Goal: Find specific page/section: Find specific page/section

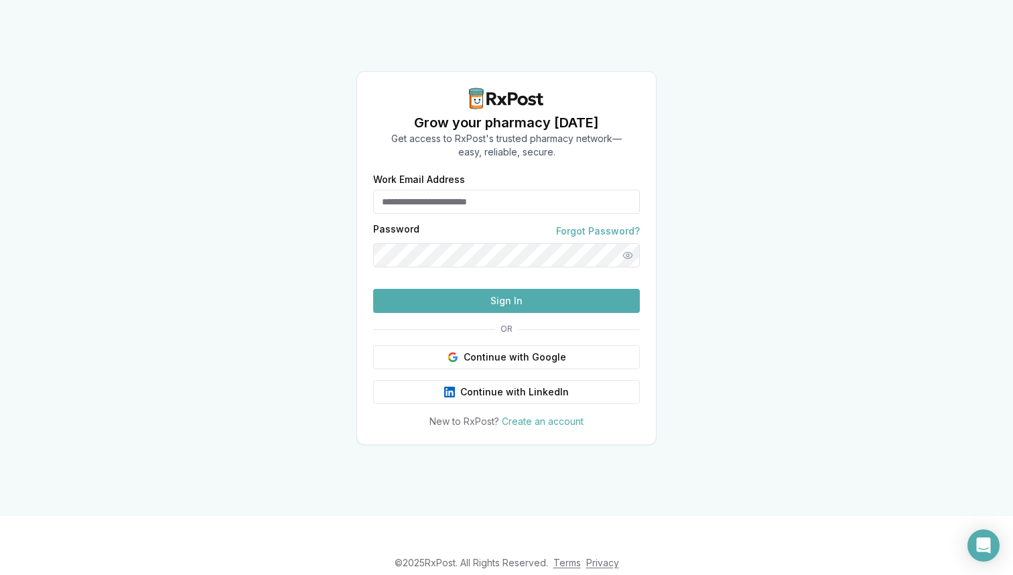
type input "**********"
click at [468, 313] on button "Sign In" at bounding box center [506, 301] width 267 height 24
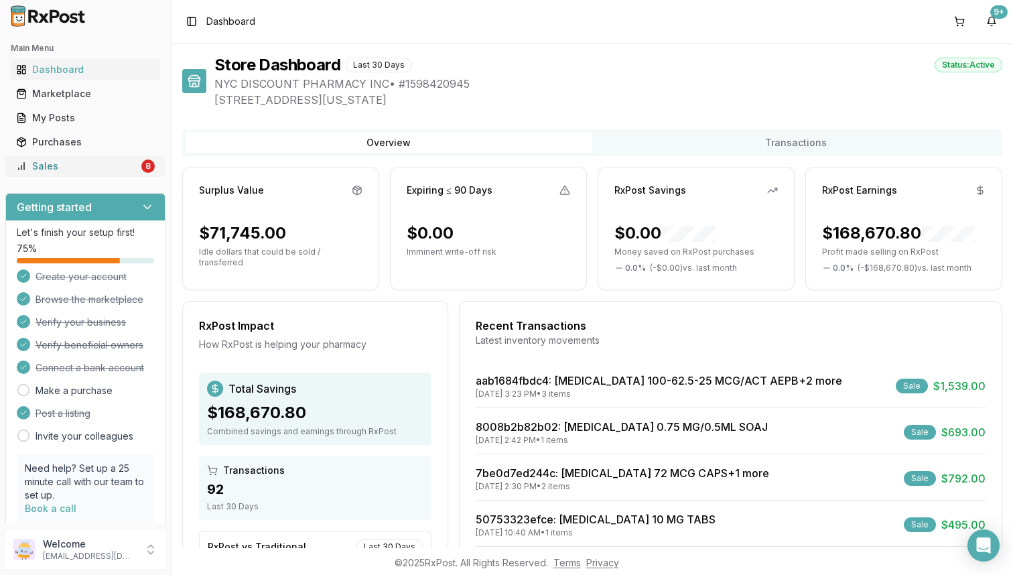
click at [117, 172] on div "Sales" at bounding box center [77, 166] width 123 height 13
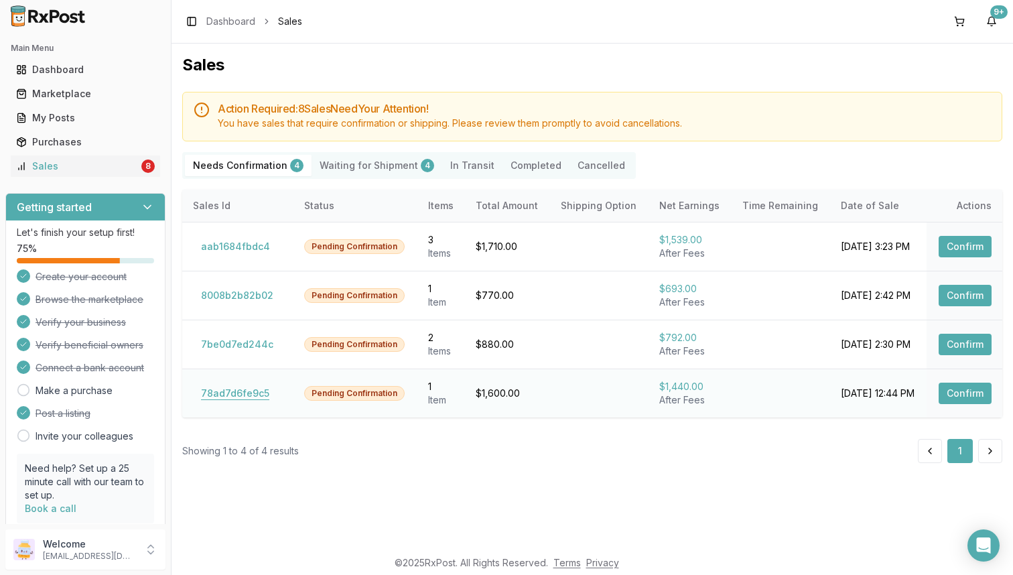
click at [256, 393] on button "78ad7d6fe9c5" at bounding box center [235, 393] width 84 height 21
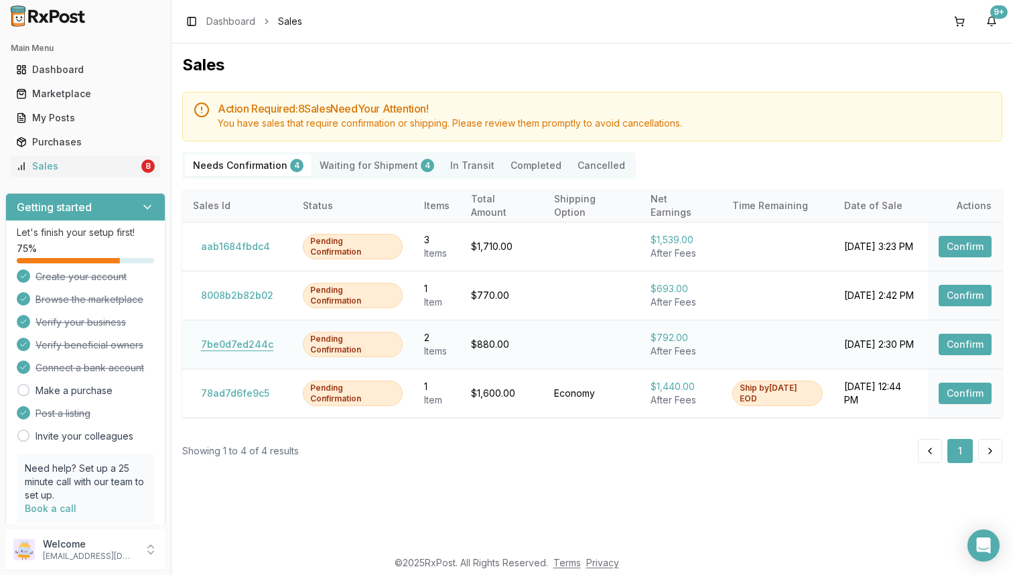
click at [246, 349] on button "7be0d7ed244c" at bounding box center [237, 344] width 88 height 21
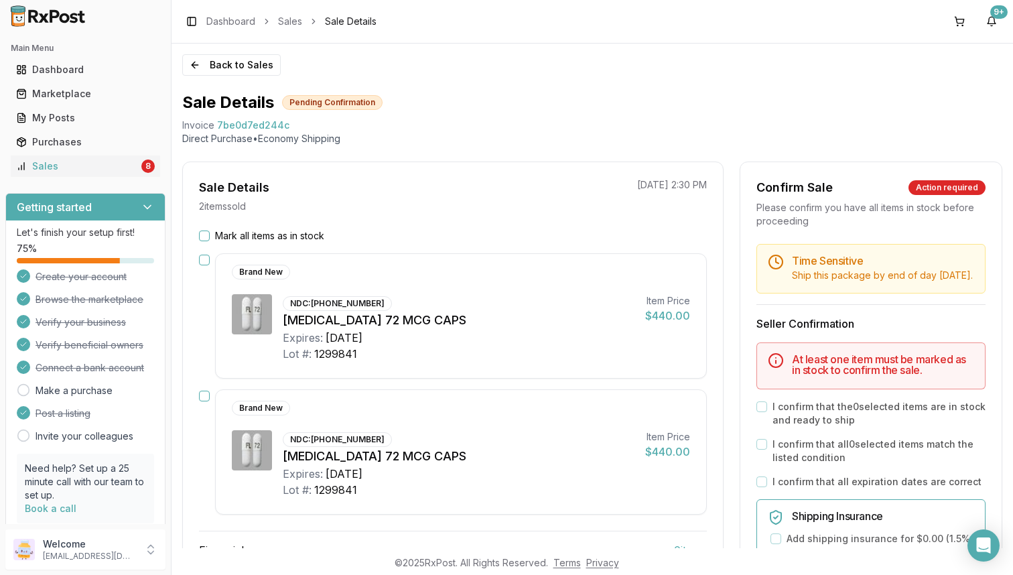
scroll to position [1, 0]
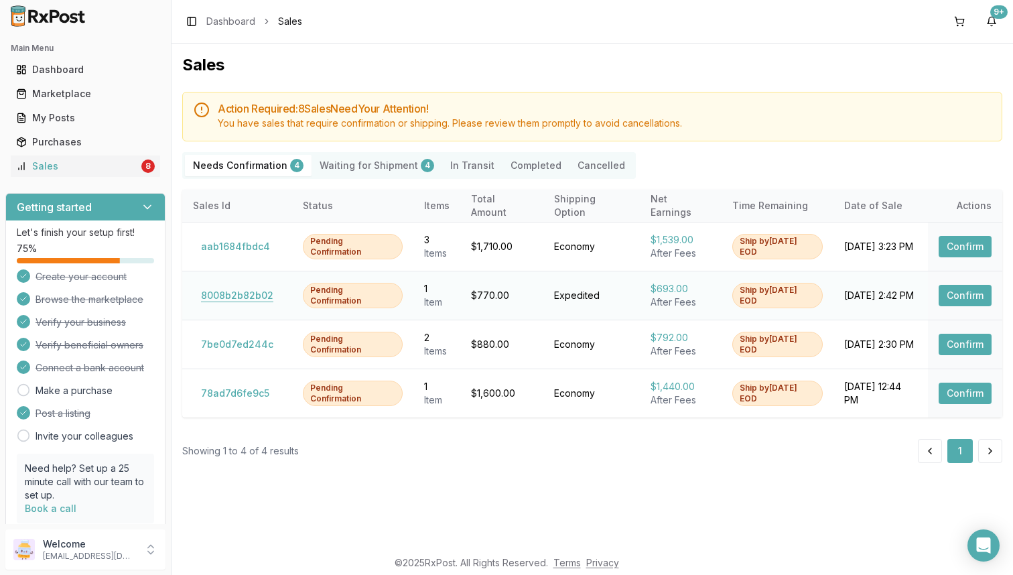
click at [251, 294] on button "8008b2b82b02" at bounding box center [237, 295] width 88 height 21
click at [252, 237] on button "aab1684fbdc4" at bounding box center [235, 246] width 85 height 21
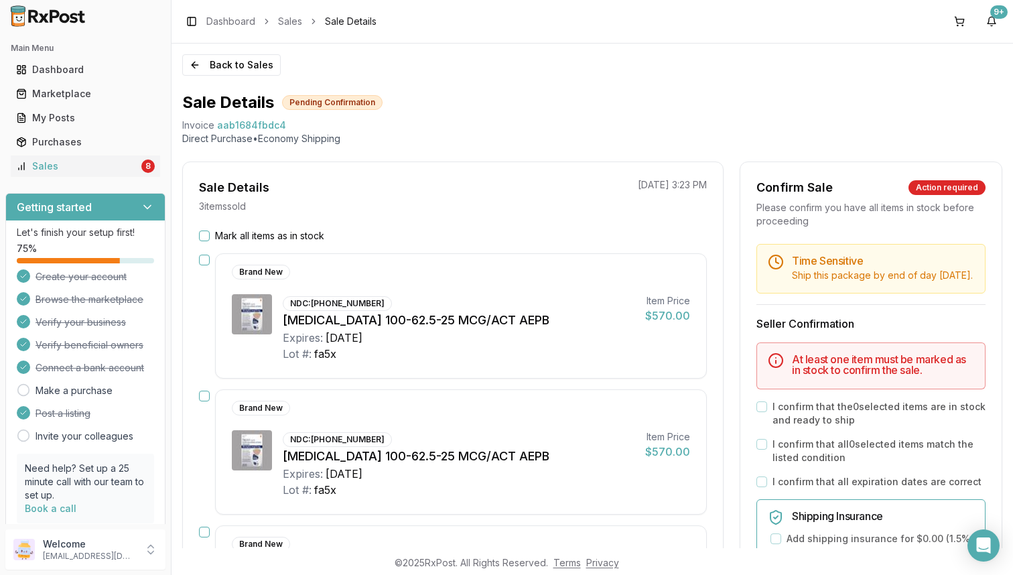
click at [254, 245] on div "Mark all items as in stock Brand New NDC: [PHONE_NUMBER] [MEDICAL_DATA] 100-62.…" at bounding box center [453, 506] width 540 height 554
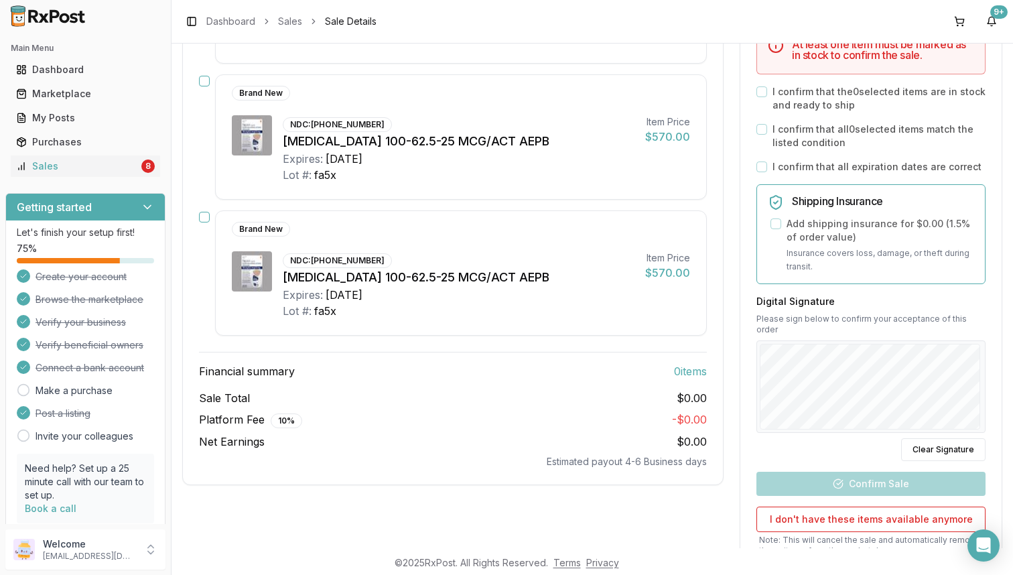
scroll to position [322, 0]
